Goal: Navigation & Orientation: Find specific page/section

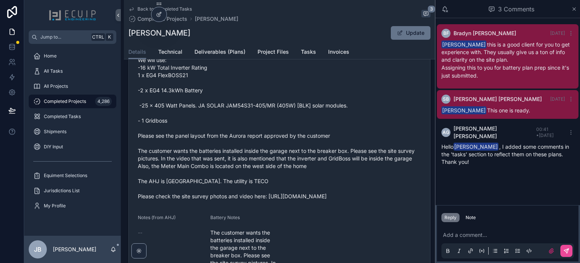
scroll to position [340, 0]
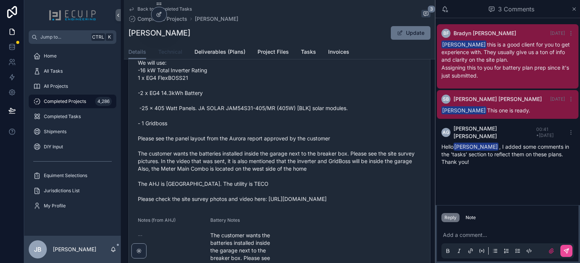
click at [179, 52] on span "Technical" at bounding box center [170, 52] width 24 height 8
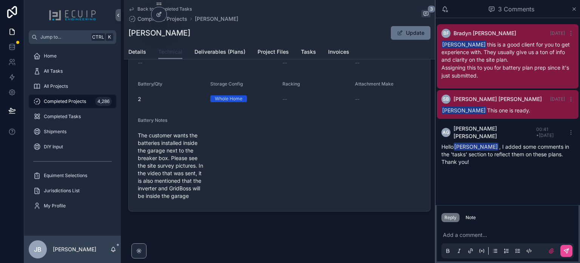
scroll to position [245, 0]
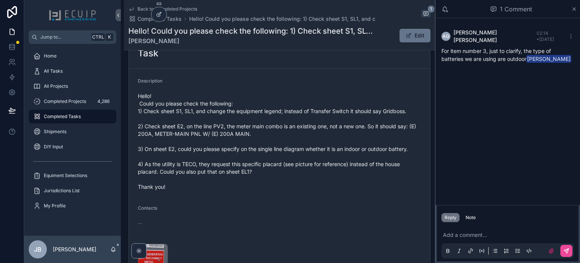
scroll to position [302, 0]
